Goal: Information Seeking & Learning: Learn about a topic

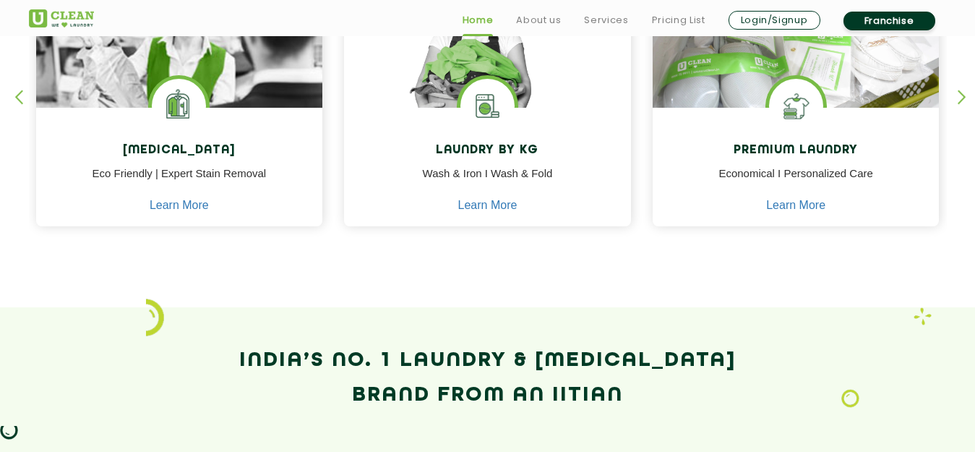
scroll to position [722, 0]
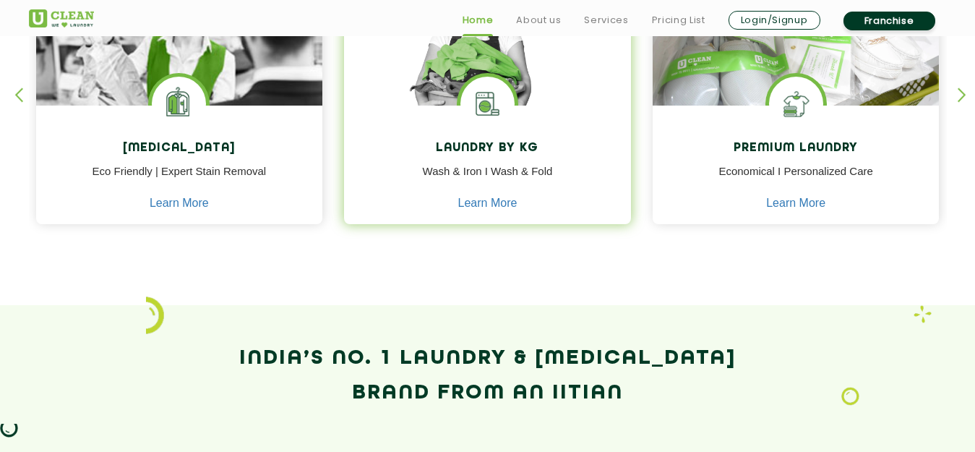
click at [491, 146] on h4 "Laundry by Kg" at bounding box center [487, 149] width 265 height 14
click at [501, 204] on link "Learn More" at bounding box center [487, 203] width 59 height 13
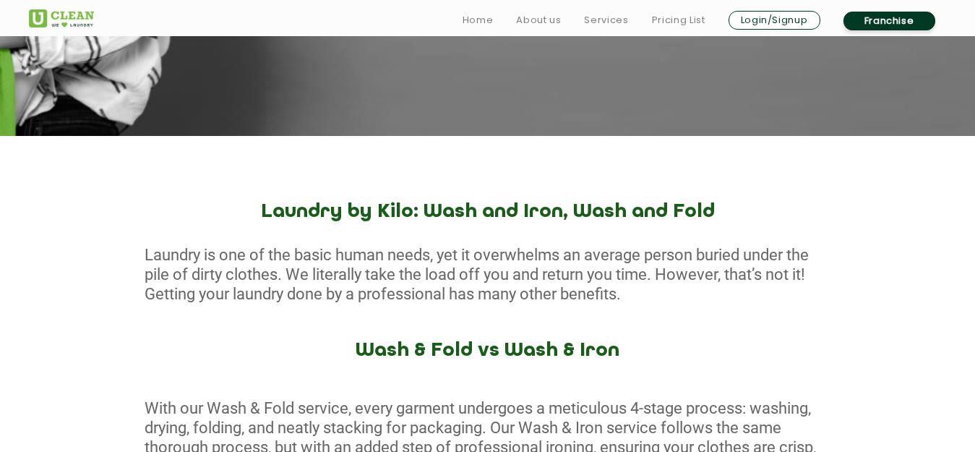
scroll to position [506, 0]
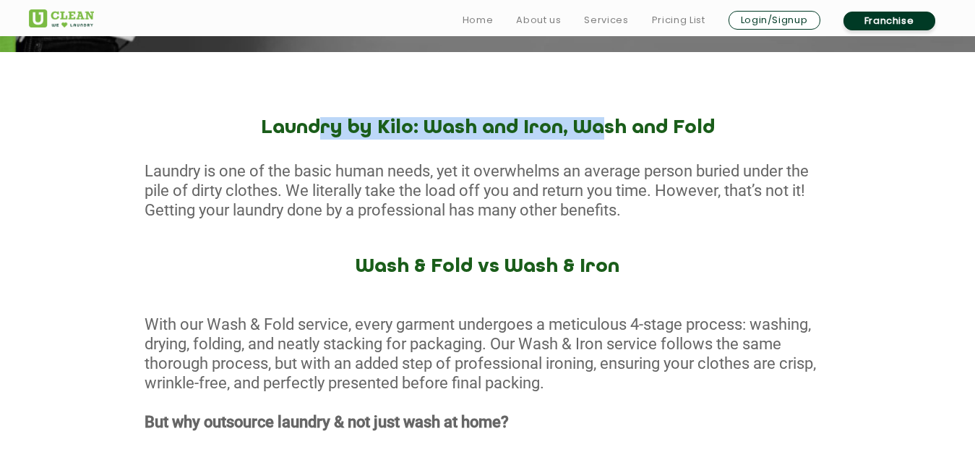
drag, startPoint x: 331, startPoint y: 134, endPoint x: 582, endPoint y: 129, distance: 250.7
click at [582, 129] on h2 "Laundry by Kilo: Wash and Iron, Wash and Fold" at bounding box center [487, 128] width 975 height 22
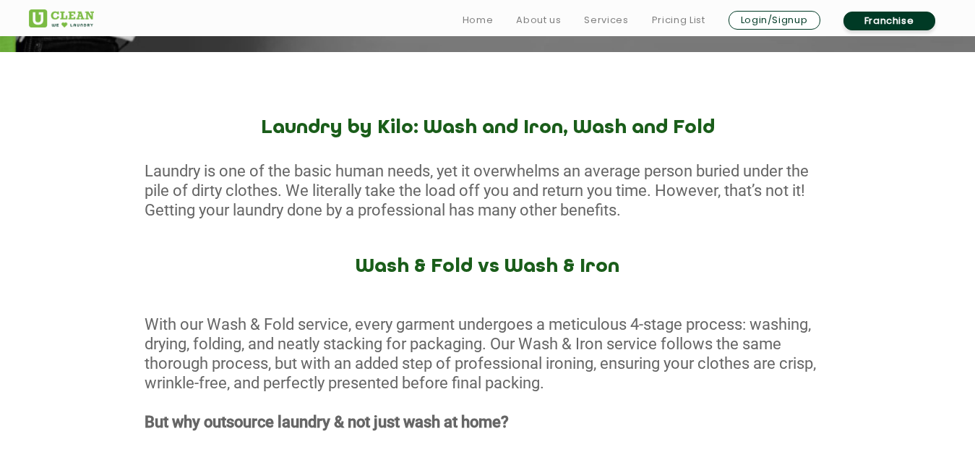
click at [717, 243] on div "Laundry by [PERSON_NAME]: Wash and Iron, Wash and Fold Laundry is one of the ba…" at bounding box center [487, 458] width 975 height 682
drag, startPoint x: 182, startPoint y: 181, endPoint x: 704, endPoint y: 205, distance: 522.1
click at [704, 205] on div "Laundry is one of the basic human needs, yet it overwhelms an average person bu…" at bounding box center [487, 190] width 975 height 59
click at [681, 252] on div "Laundry by [PERSON_NAME]: Wash and Iron, Wash and Fold Laundry is one of the ba…" at bounding box center [487, 458] width 975 height 682
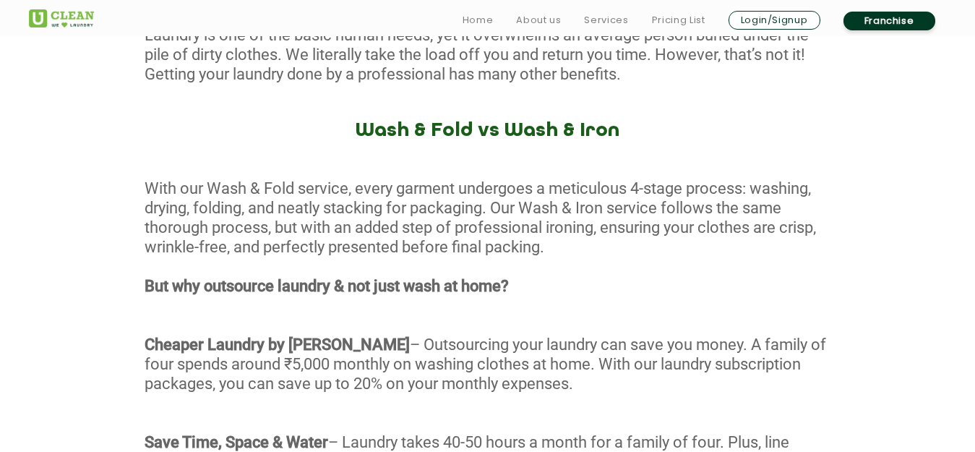
scroll to position [650, 0]
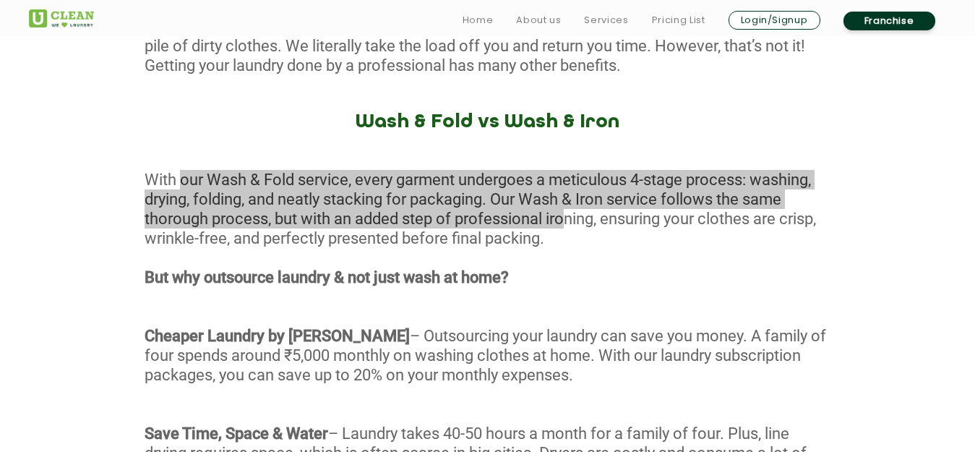
drag, startPoint x: 175, startPoint y: 181, endPoint x: 558, endPoint y: 223, distance: 385.9
click at [558, 223] on div "With our Wash & Fold service, every garment undergoes a meticulous 4-stage proc…" at bounding box center [487, 412] width 975 height 485
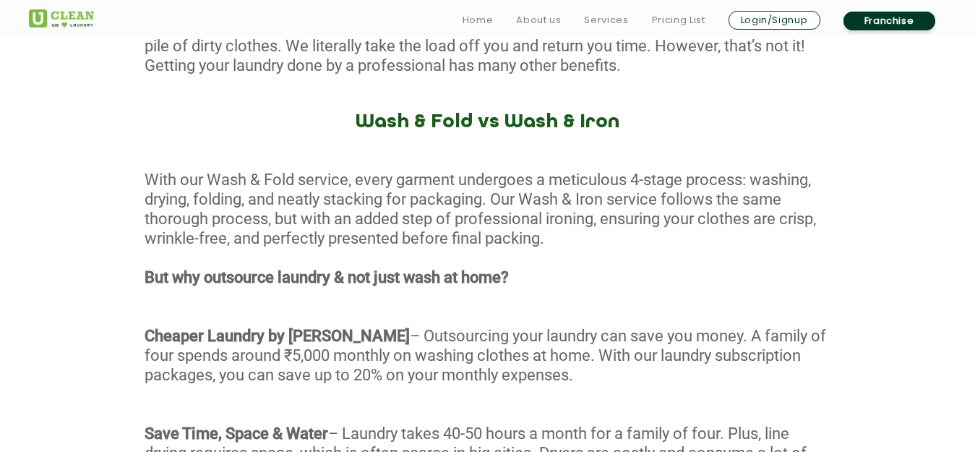
click at [661, 263] on div "With our Wash & Fold service, every garment undergoes a meticulous 4-stage proc…" at bounding box center [487, 412] width 975 height 485
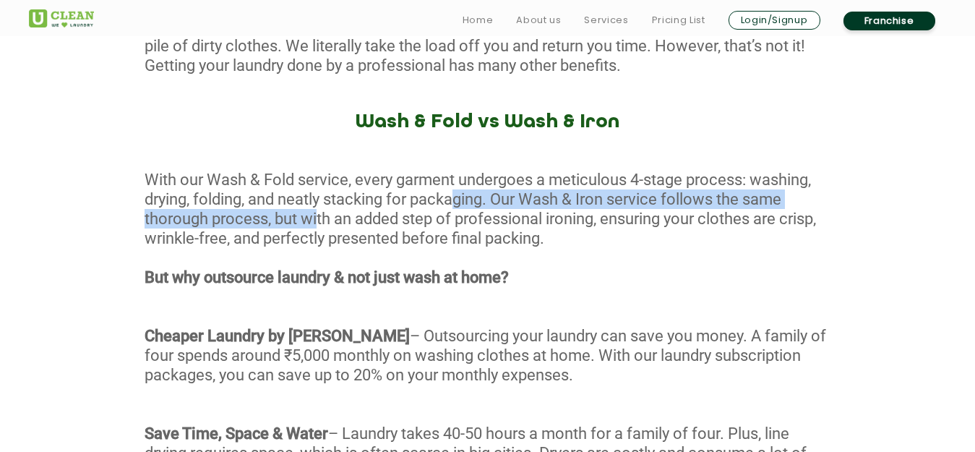
drag, startPoint x: 313, startPoint y: 210, endPoint x: 457, endPoint y: 208, distance: 143.8
click at [457, 208] on div "With our Wash & Fold service, every garment undergoes a meticulous 4-stage proc…" at bounding box center [487, 412] width 975 height 485
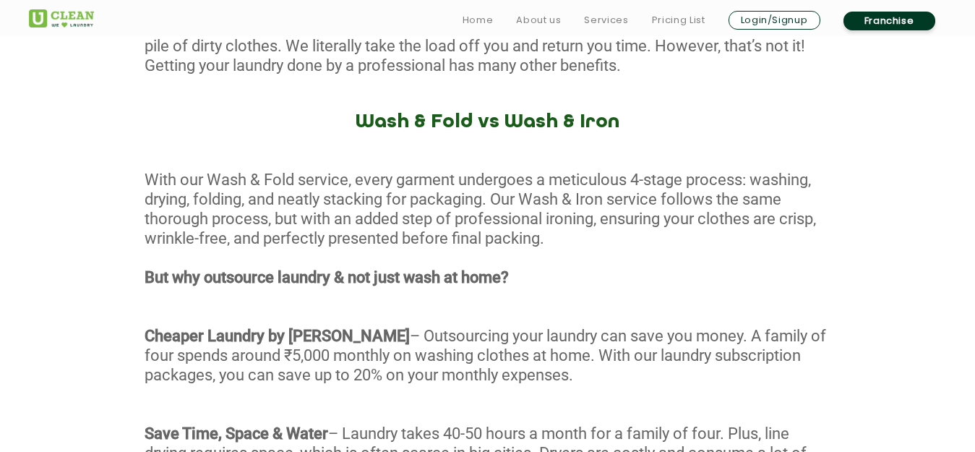
click at [650, 264] on div "With our Wash & Fold service, every garment undergoes a meticulous 4-stage proc…" at bounding box center [487, 412] width 975 height 485
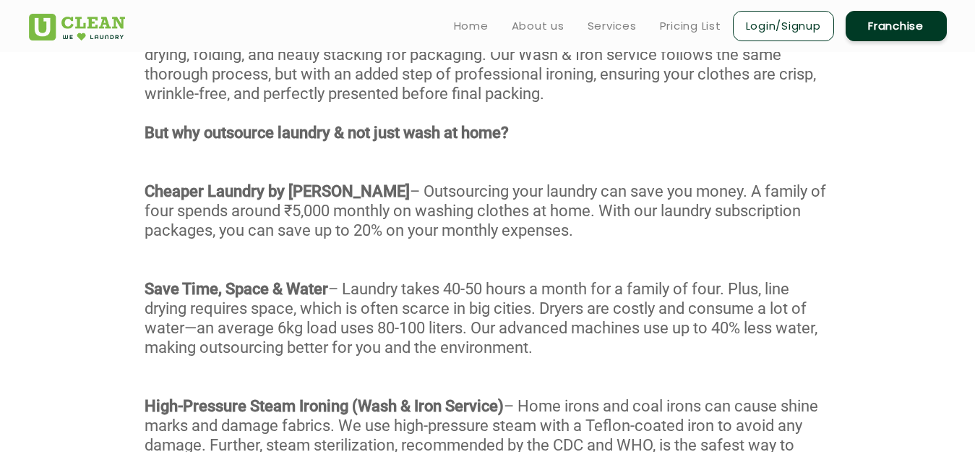
scroll to position [722, 0]
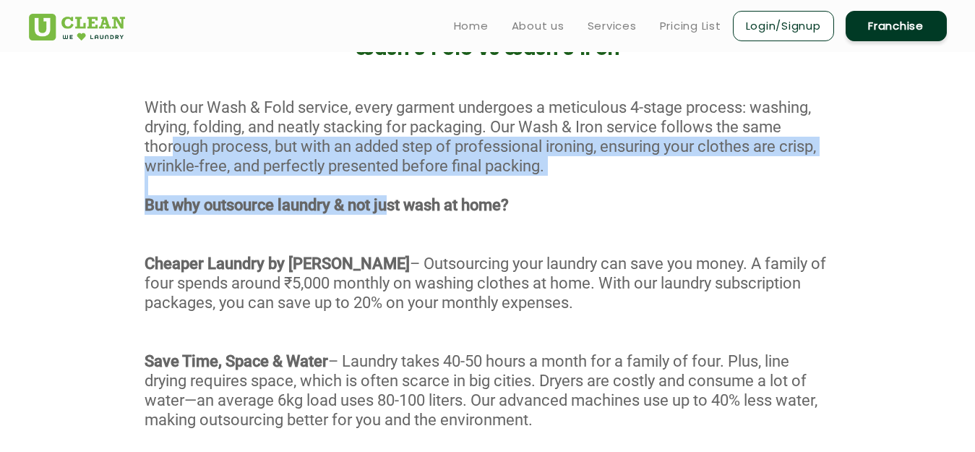
drag, startPoint x: 163, startPoint y: 149, endPoint x: 416, endPoint y: 197, distance: 257.3
click at [416, 197] on div "With our Wash & Fold service, every garment undergoes a meticulous 4-stage proc…" at bounding box center [487, 340] width 975 height 485
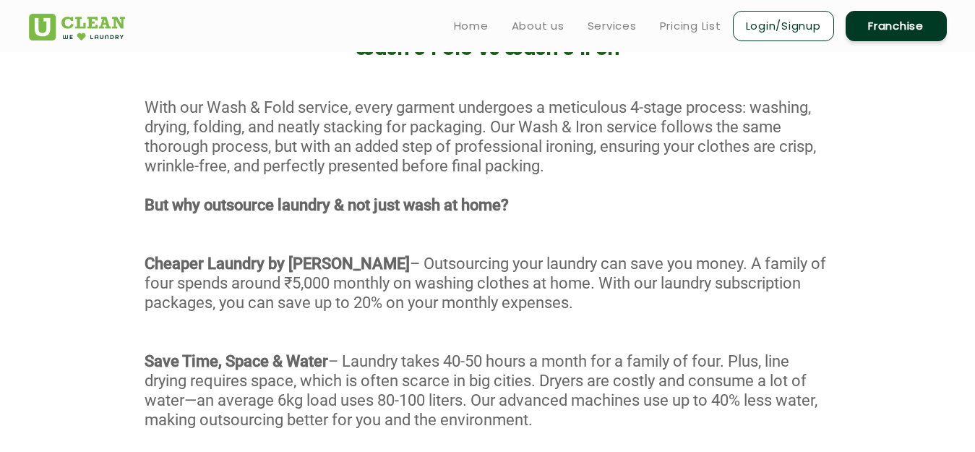
click at [517, 230] on div "With our Wash & Fold service, every garment undergoes a meticulous 4-stage proc…" at bounding box center [487, 340] width 975 height 485
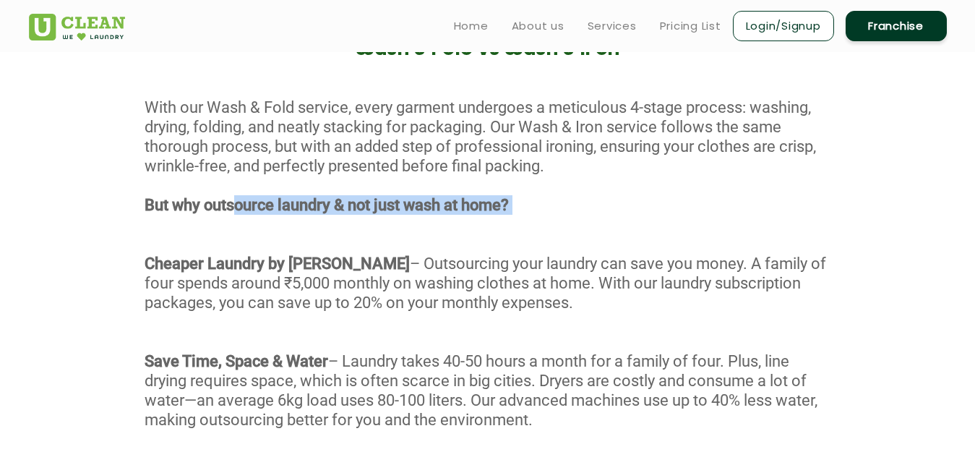
drag, startPoint x: 249, startPoint y: 206, endPoint x: 342, endPoint y: 218, distance: 94.7
click at [342, 218] on div "With our Wash & Fold service, every garment undergoes a meticulous 4-stage proc…" at bounding box center [487, 340] width 975 height 485
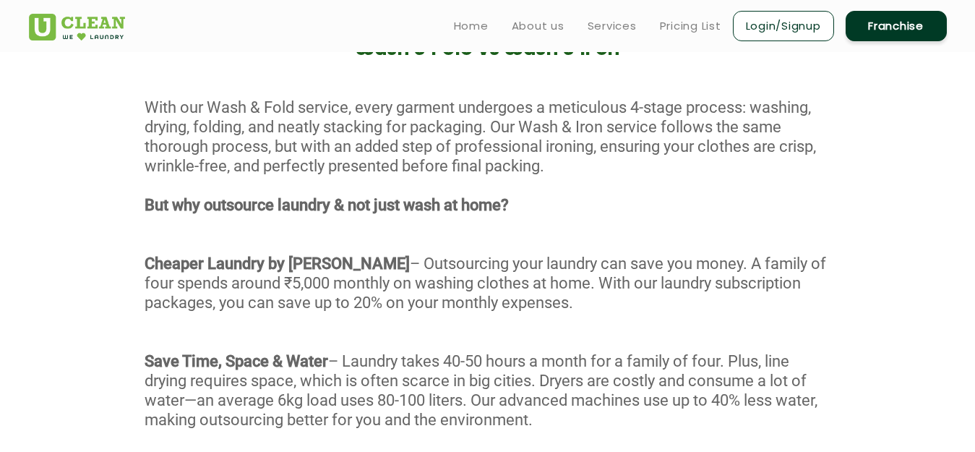
click at [345, 243] on div "With our Wash & Fold service, every garment undergoes a meticulous 4-stage proc…" at bounding box center [487, 340] width 975 height 485
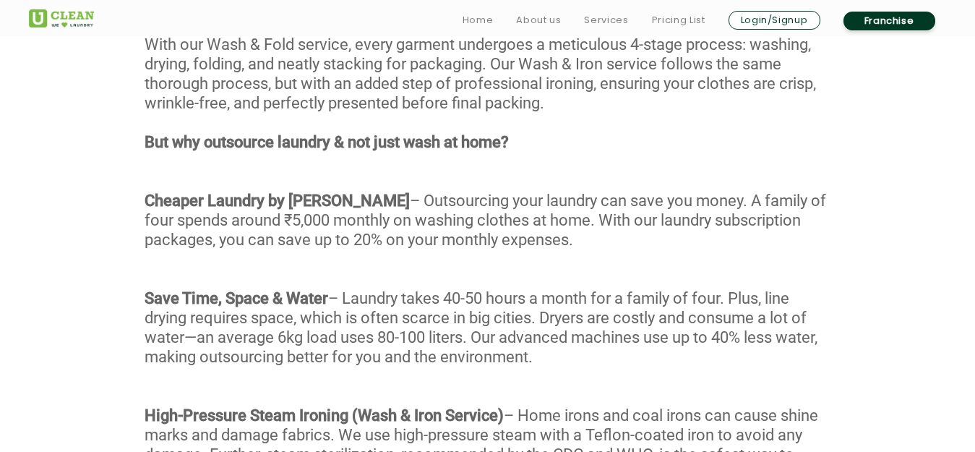
scroll to position [795, 0]
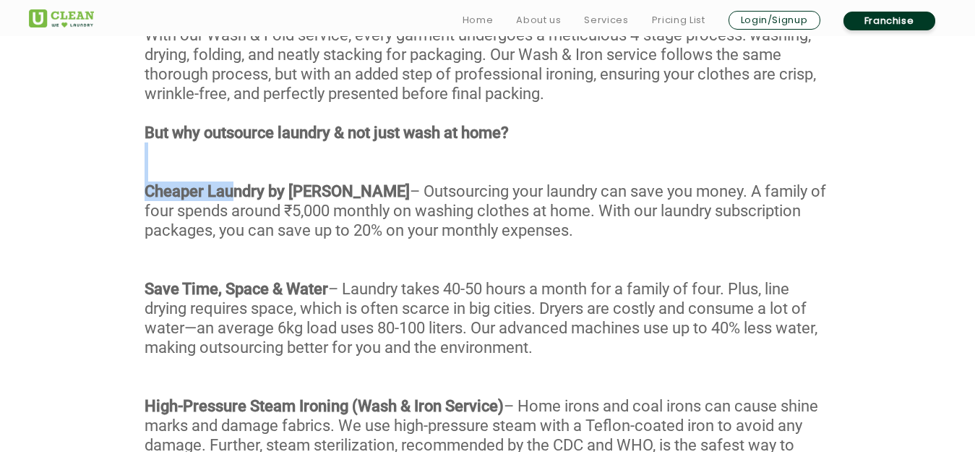
drag, startPoint x: 238, startPoint y: 194, endPoint x: 484, endPoint y: 177, distance: 247.0
click at [484, 177] on div "With our Wash & Fold service, every garment undergoes a meticulous 4-stage proc…" at bounding box center [487, 267] width 975 height 485
click at [644, 235] on div "With our Wash & Fold service, every garment undergoes a meticulous 4-stage proc…" at bounding box center [487, 267] width 975 height 485
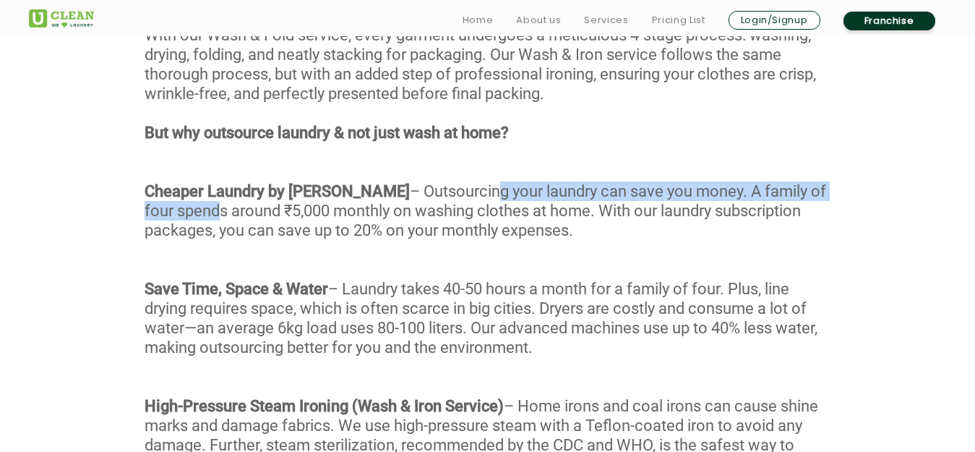
drag, startPoint x: 178, startPoint y: 215, endPoint x: 422, endPoint y: 199, distance: 244.7
click at [422, 199] on div "With our Wash & Fold service, every garment undergoes a meticulous 4-stage proc…" at bounding box center [487, 267] width 975 height 485
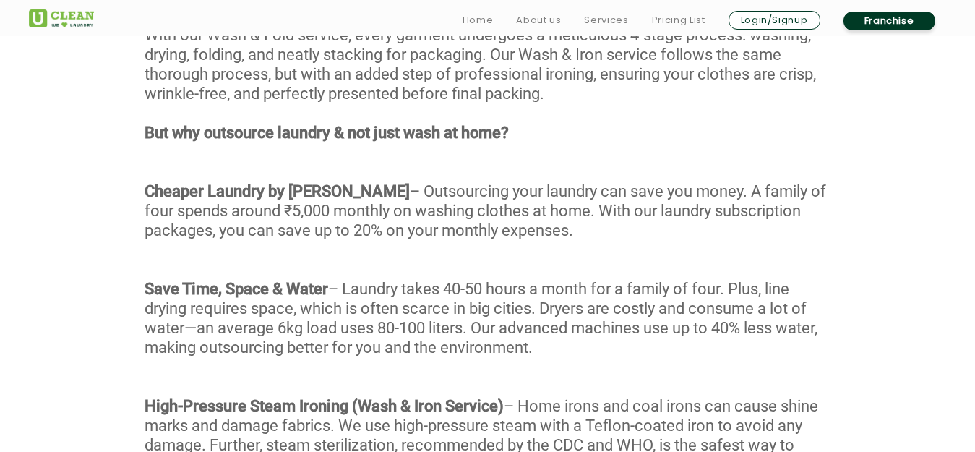
click at [639, 237] on div "With our Wash & Fold service, every garment undergoes a meticulous 4-stage proc…" at bounding box center [487, 267] width 975 height 485
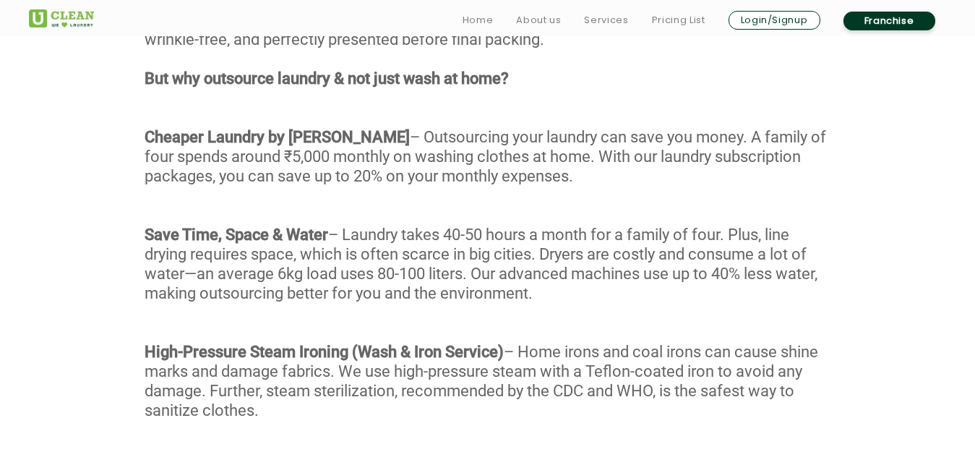
scroll to position [939, 0]
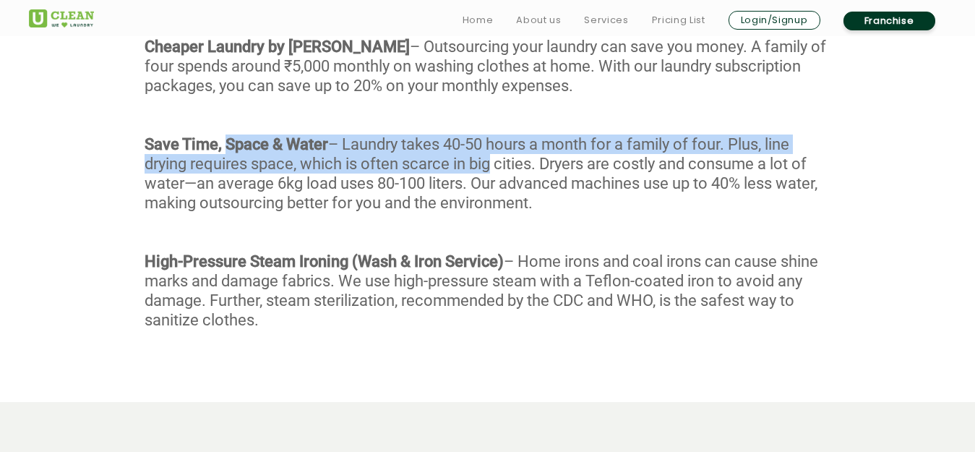
drag, startPoint x: 236, startPoint y: 142, endPoint x: 486, endPoint y: 157, distance: 250.5
click at [486, 157] on div "With our Wash & Fold service, every garment undergoes a meticulous 4-stage proc…" at bounding box center [487, 123] width 975 height 485
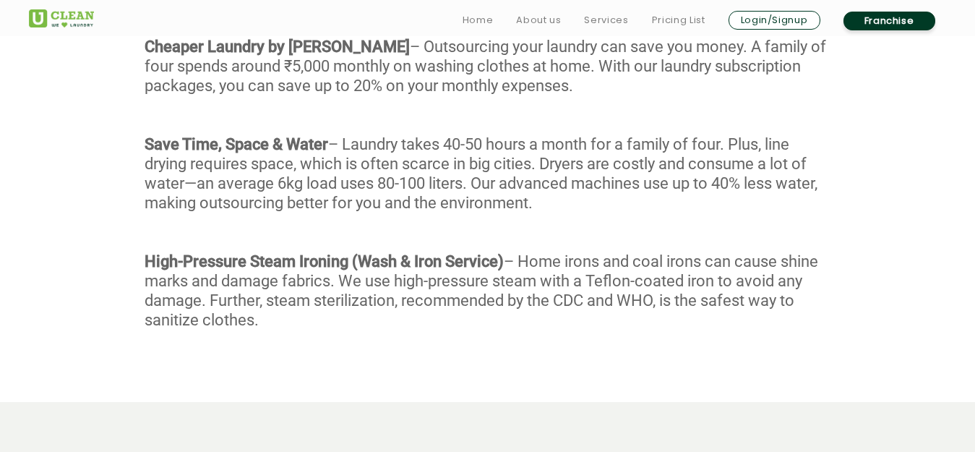
click at [644, 222] on div "With our Wash & Fold service, every garment undergoes a meticulous 4-stage proc…" at bounding box center [487, 123] width 975 height 485
drag, startPoint x: 468, startPoint y: 143, endPoint x: 550, endPoint y: 143, distance: 82.4
click at [550, 143] on div "With our Wash & Fold service, every garment undergoes a meticulous 4-stage proc…" at bounding box center [487, 123] width 975 height 485
click at [630, 225] on div "With our Wash & Fold service, every garment undergoes a meticulous 4-stage proc…" at bounding box center [487, 123] width 975 height 485
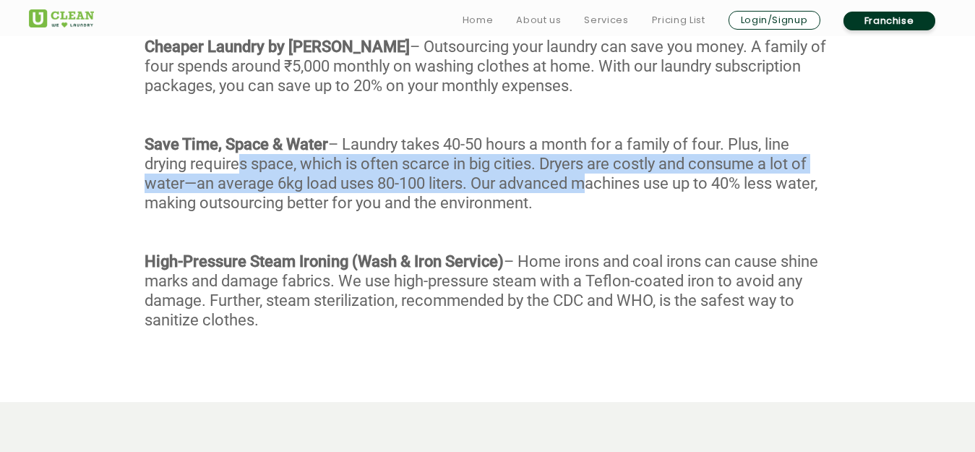
drag, startPoint x: 235, startPoint y: 163, endPoint x: 585, endPoint y: 175, distance: 350.6
click at [585, 175] on div "With our Wash & Fold service, every garment undergoes a meticulous 4-stage proc…" at bounding box center [487, 123] width 975 height 485
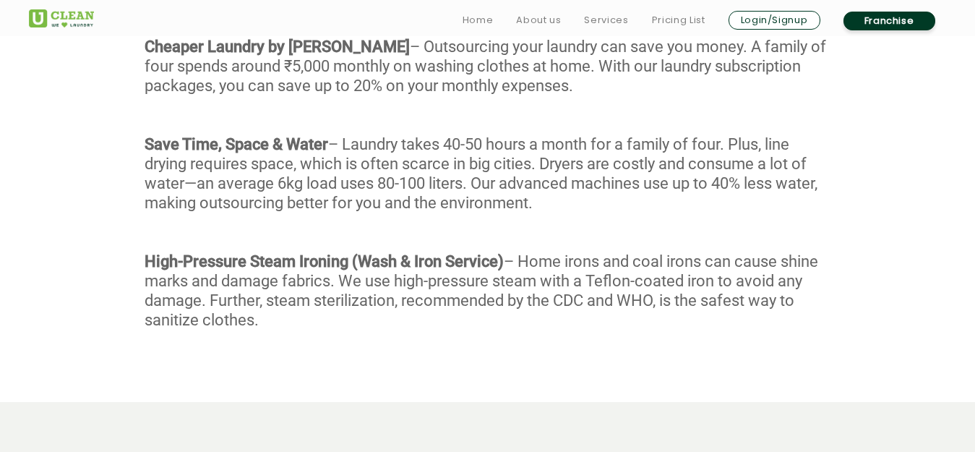
click at [636, 205] on div "With our Wash & Fold service, every garment undergoes a meticulous 4-stage proc…" at bounding box center [487, 123] width 975 height 485
drag, startPoint x: 240, startPoint y: 183, endPoint x: 313, endPoint y: 179, distance: 73.1
click at [313, 179] on div "With our Wash & Fold service, every garment undergoes a meticulous 4-stage proc…" at bounding box center [487, 123] width 975 height 485
click at [453, 220] on div "With our Wash & Fold service, every garment undergoes a meticulous 4-stage proc…" at bounding box center [487, 123] width 975 height 485
drag, startPoint x: 582, startPoint y: 164, endPoint x: 722, endPoint y: 164, distance: 139.4
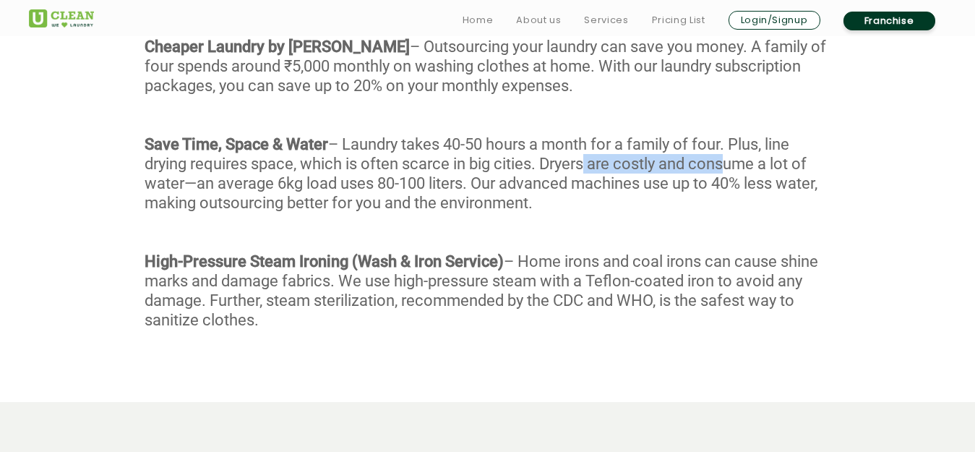
click at [722, 164] on div "With our Wash & Fold service, every garment undergoes a meticulous 4-stage proc…" at bounding box center [487, 123] width 975 height 485
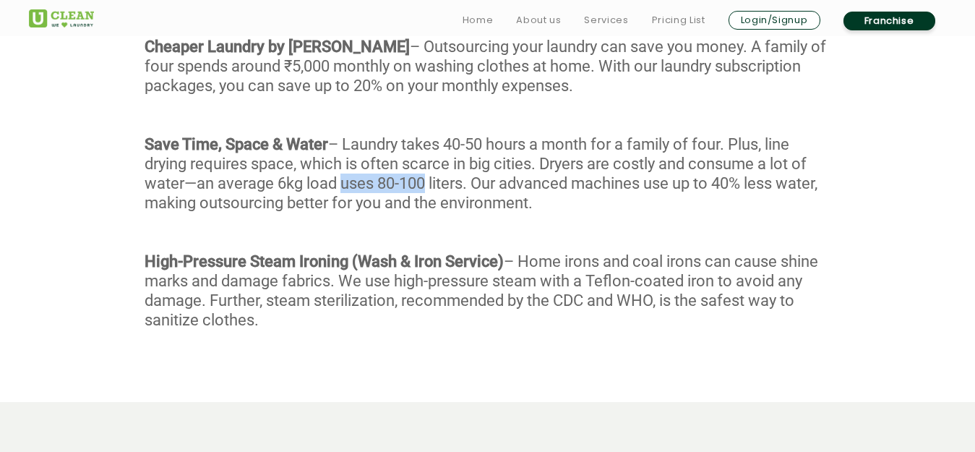
drag, startPoint x: 344, startPoint y: 185, endPoint x: 430, endPoint y: 186, distance: 86.0
click at [430, 186] on div "With our Wash & Fold service, every garment undergoes a meticulous 4-stage proc…" at bounding box center [487, 123] width 975 height 485
click at [626, 222] on div "With our Wash & Fold service, every garment undergoes a meticulous 4-stage proc…" at bounding box center [487, 123] width 975 height 485
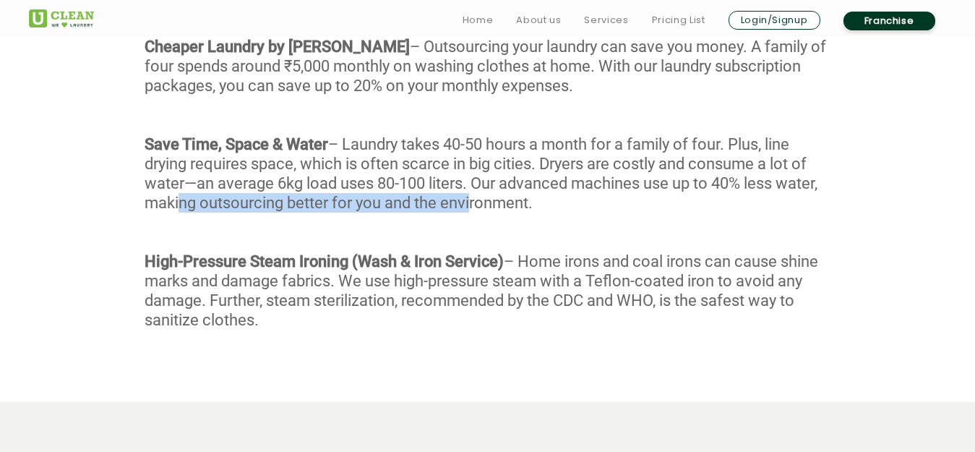
drag, startPoint x: 223, startPoint y: 199, endPoint x: 512, endPoint y: 207, distance: 289.8
click at [512, 207] on div "With our Wash & Fold service, every garment undergoes a meticulous 4-stage proc…" at bounding box center [487, 123] width 975 height 485
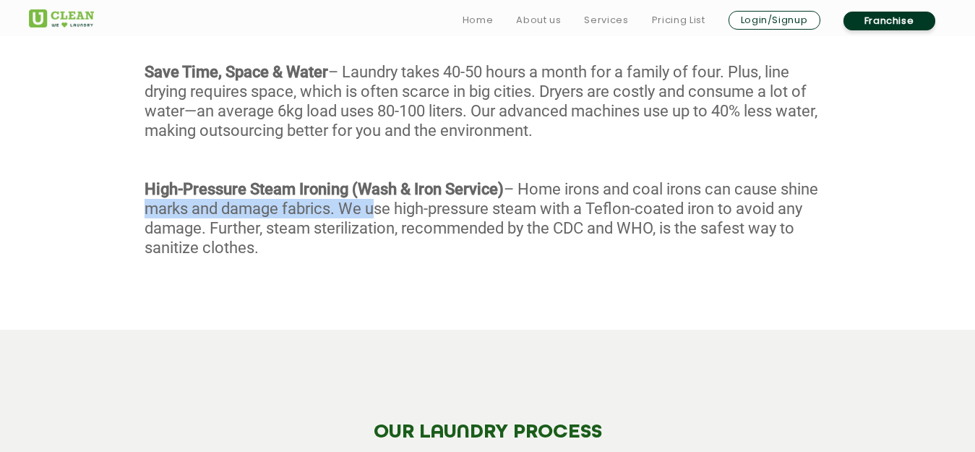
drag, startPoint x: 176, startPoint y: 199, endPoint x: 414, endPoint y: 210, distance: 238.6
click at [414, 210] on div "With our Wash & Fold service, every garment undergoes a meticulous 4-stage proc…" at bounding box center [487, 51] width 975 height 485
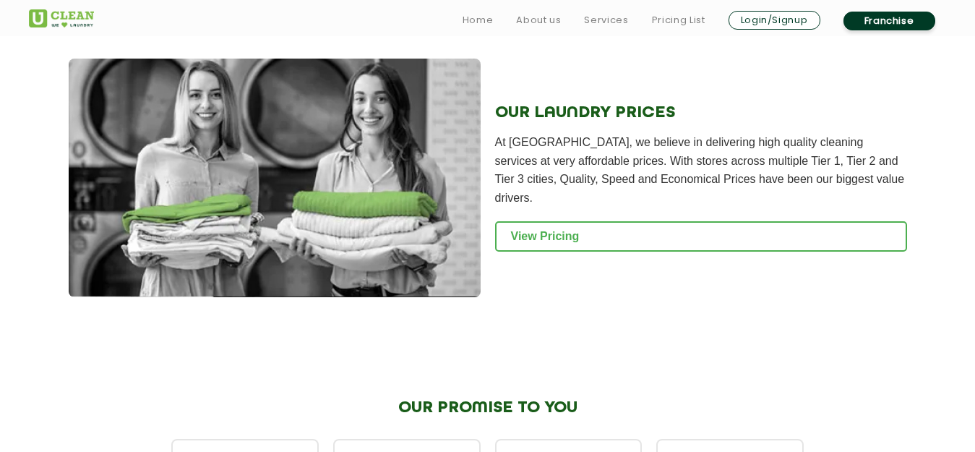
scroll to position [1951, 0]
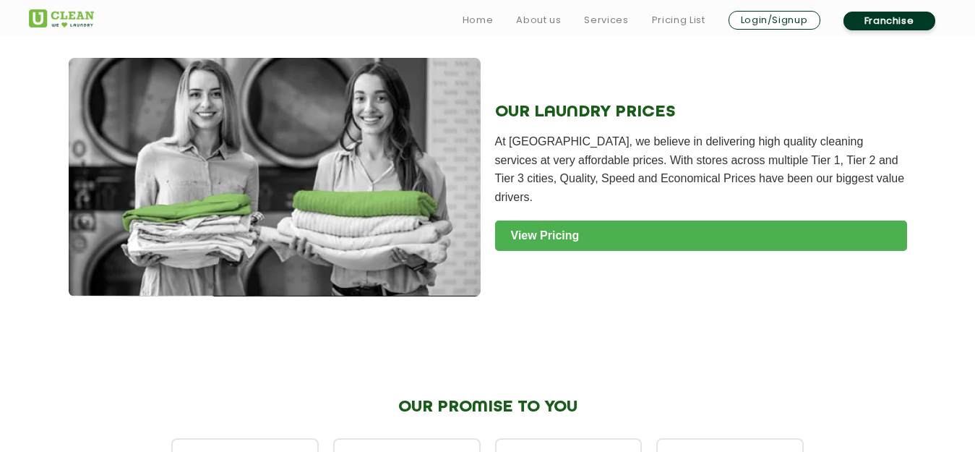
click at [561, 220] on link "View Pricing" at bounding box center [701, 235] width 412 height 30
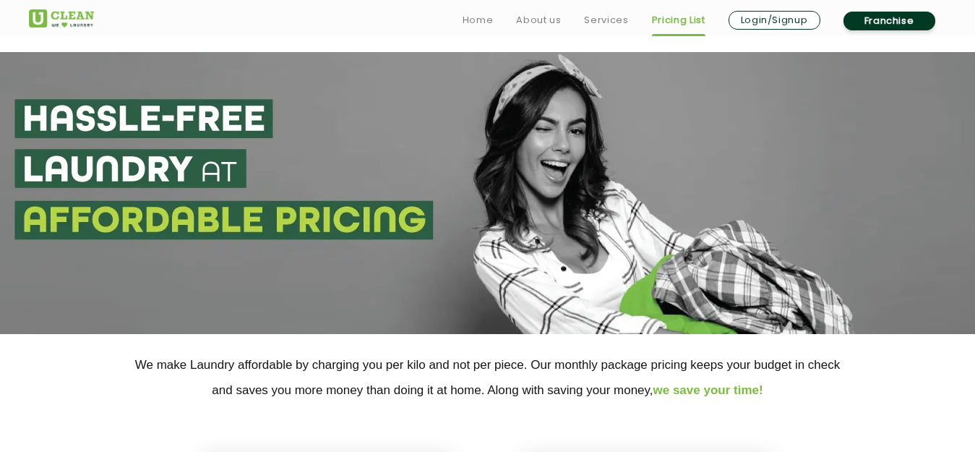
scroll to position [217, 0]
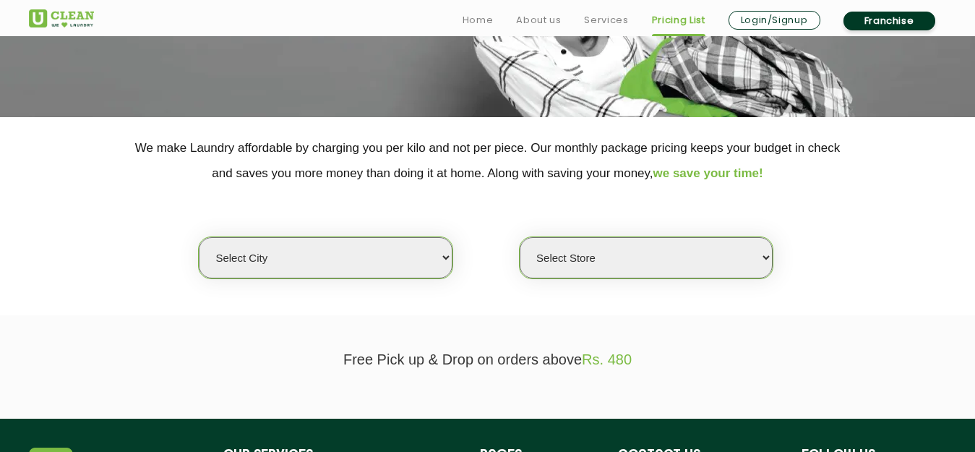
click at [344, 256] on select "Select city [GEOGRAPHIC_DATA] [GEOGRAPHIC_DATA] [GEOGRAPHIC_DATA] [GEOGRAPHIC_D…" at bounding box center [325, 257] width 253 height 41
select select "30"
click at [199, 237] on select "Select city [GEOGRAPHIC_DATA] [GEOGRAPHIC_DATA] [GEOGRAPHIC_DATA] [GEOGRAPHIC_D…" at bounding box center [325, 257] width 253 height 41
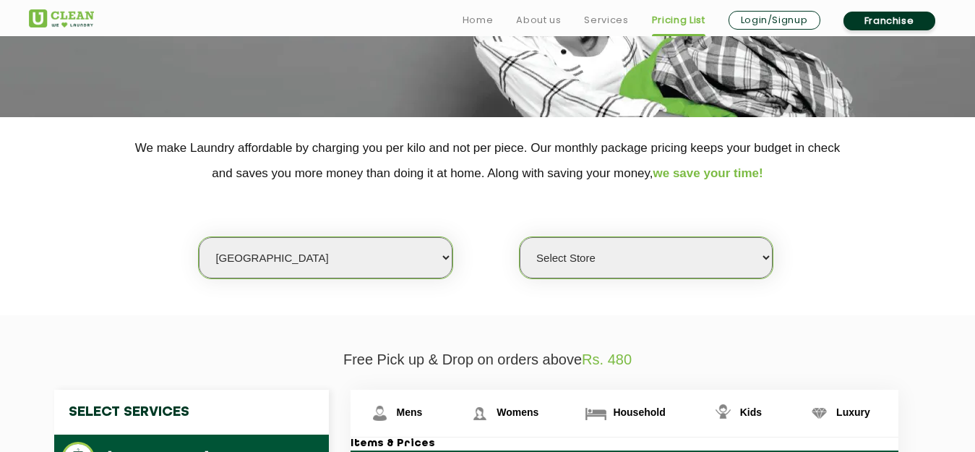
click at [678, 255] on select "Select Store [GEOGRAPHIC_DATA]" at bounding box center [645, 257] width 253 height 41
select select "421"
click at [519, 237] on select "Select Store UClean Shastri Nagar" at bounding box center [645, 257] width 253 height 41
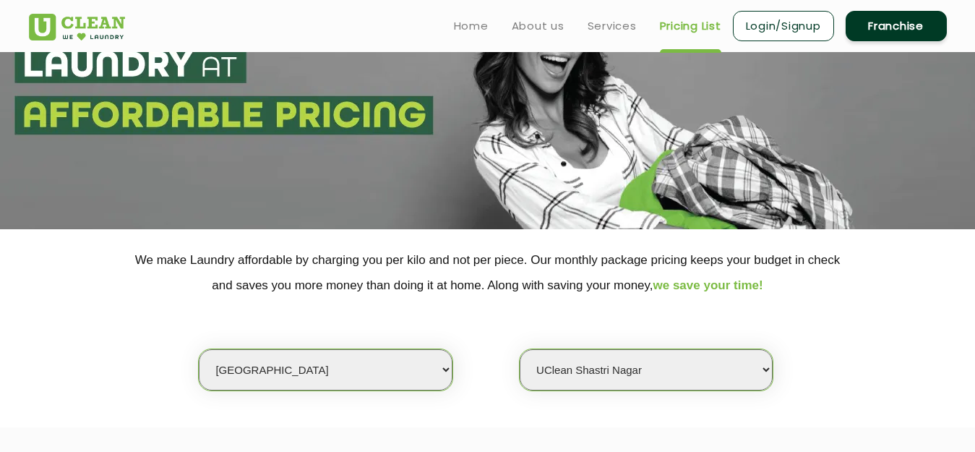
scroll to position [0, 0]
